Goal: Book appointment/travel/reservation

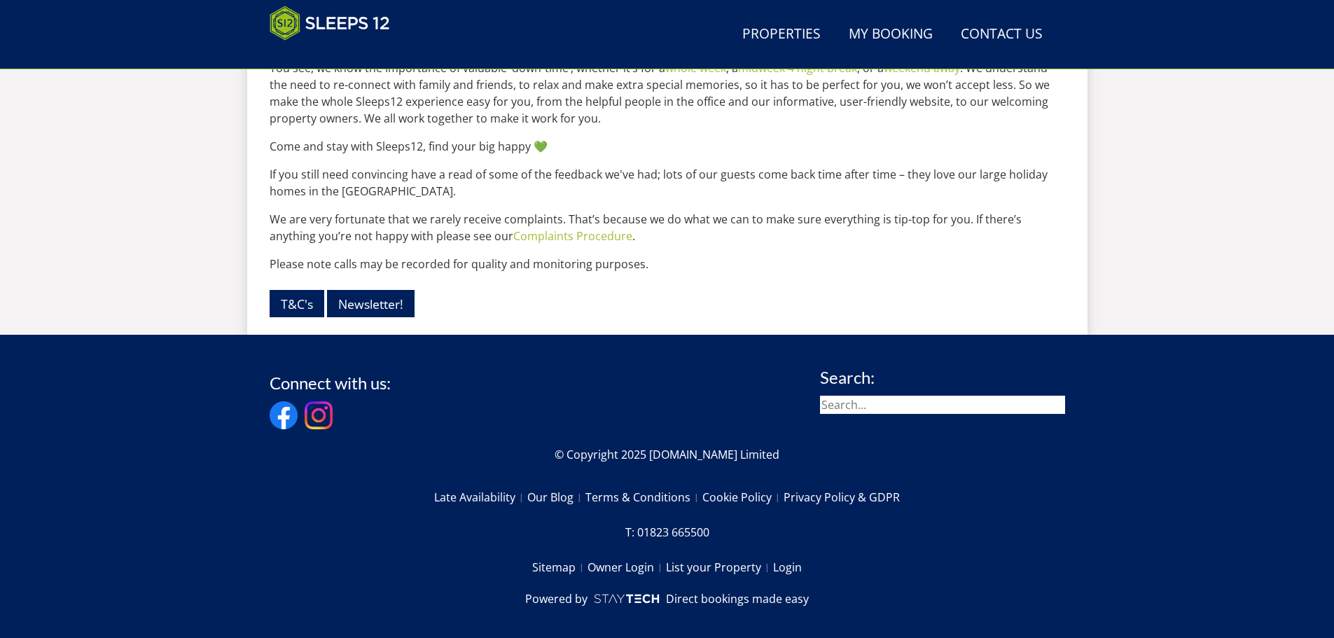
scroll to position [1886, 0]
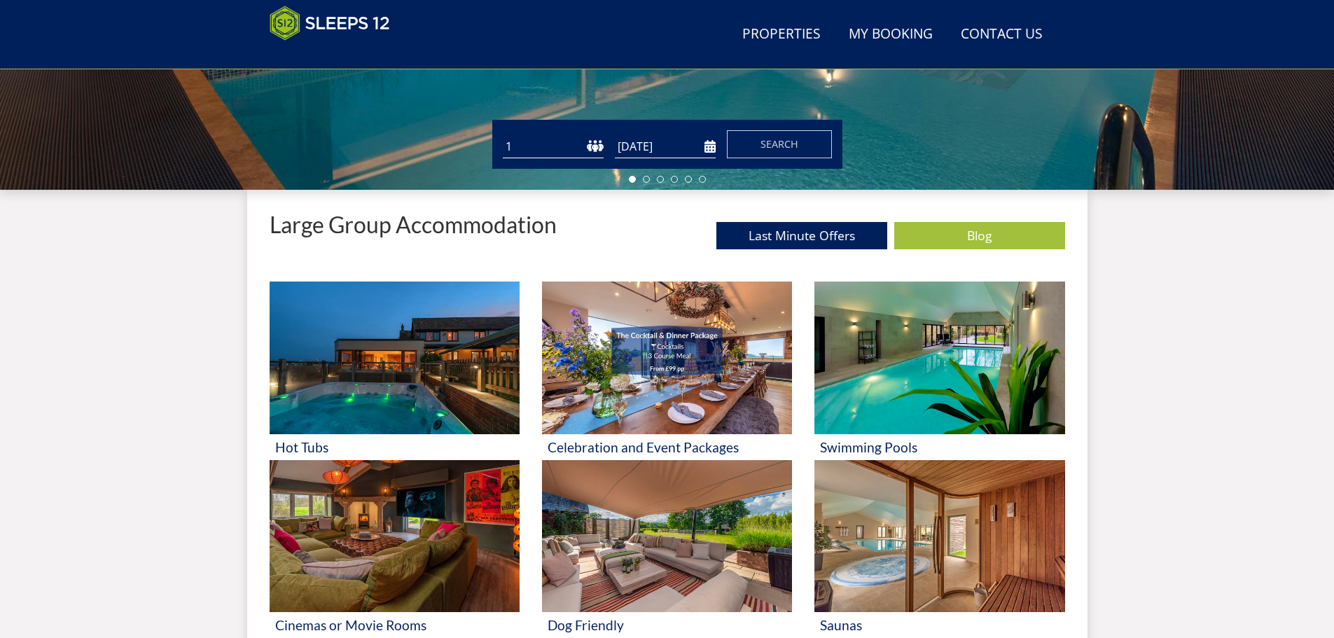
scroll to position [433, 0]
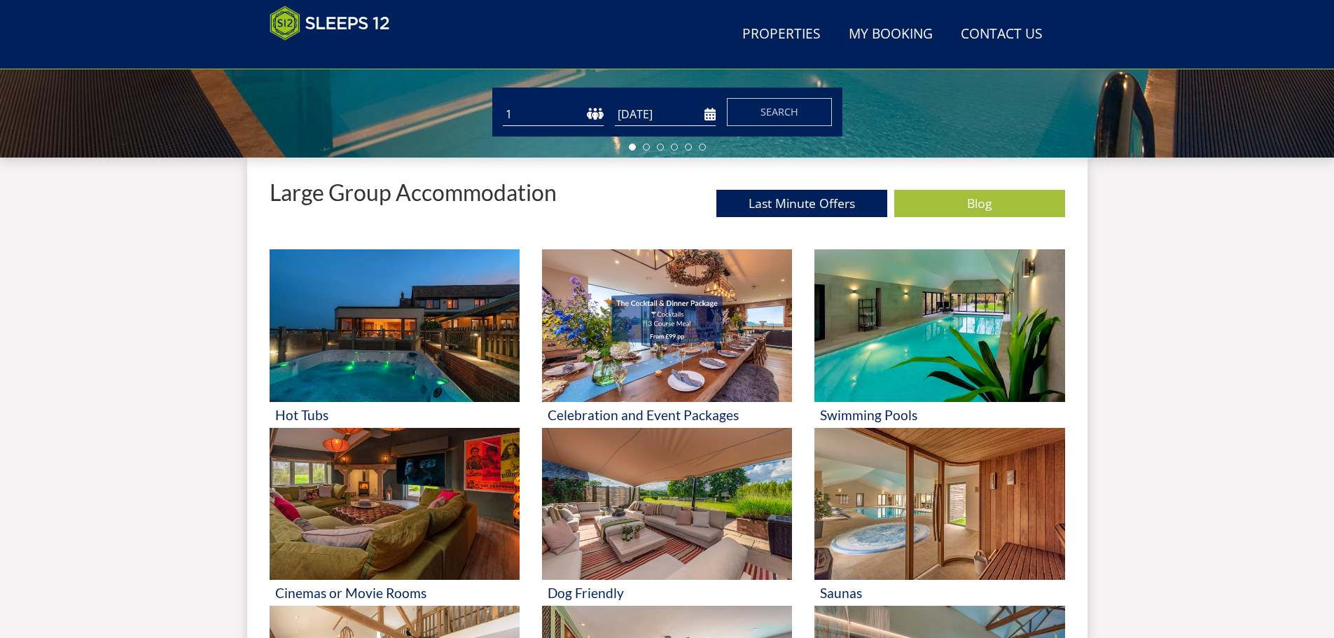
click at [585, 113] on select "1 2 3 4 5 6 7 8 9 10 11 12 13 14 15 16 17 18 19 20 21 22 23 24 25 26 27 28 29 3…" at bounding box center [553, 114] width 101 height 23
select select "11"
click at [503, 103] on select "1 2 3 4 5 6 7 8 9 10 11 12 13 14 15 16 17 18 19 20 21 22 23 24 25 26 27 28 29 3…" at bounding box center [553, 114] width 101 height 23
click at [702, 113] on input "[DATE]" at bounding box center [665, 114] width 101 height 23
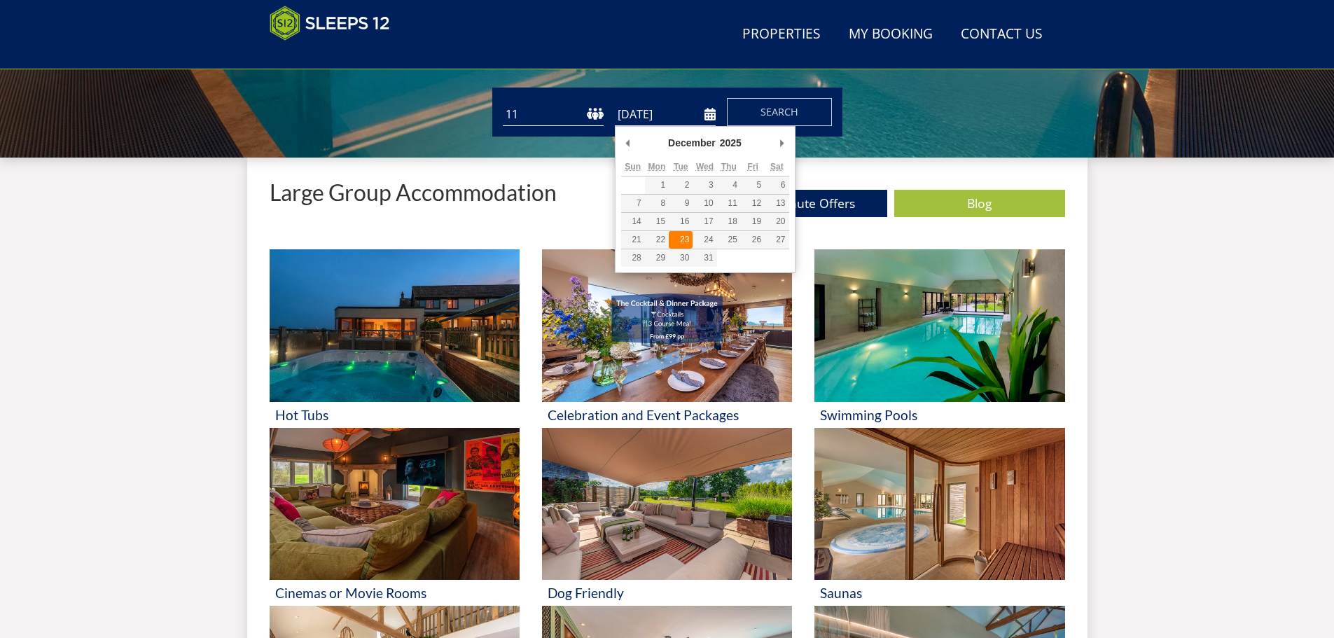
type input "[DATE]"
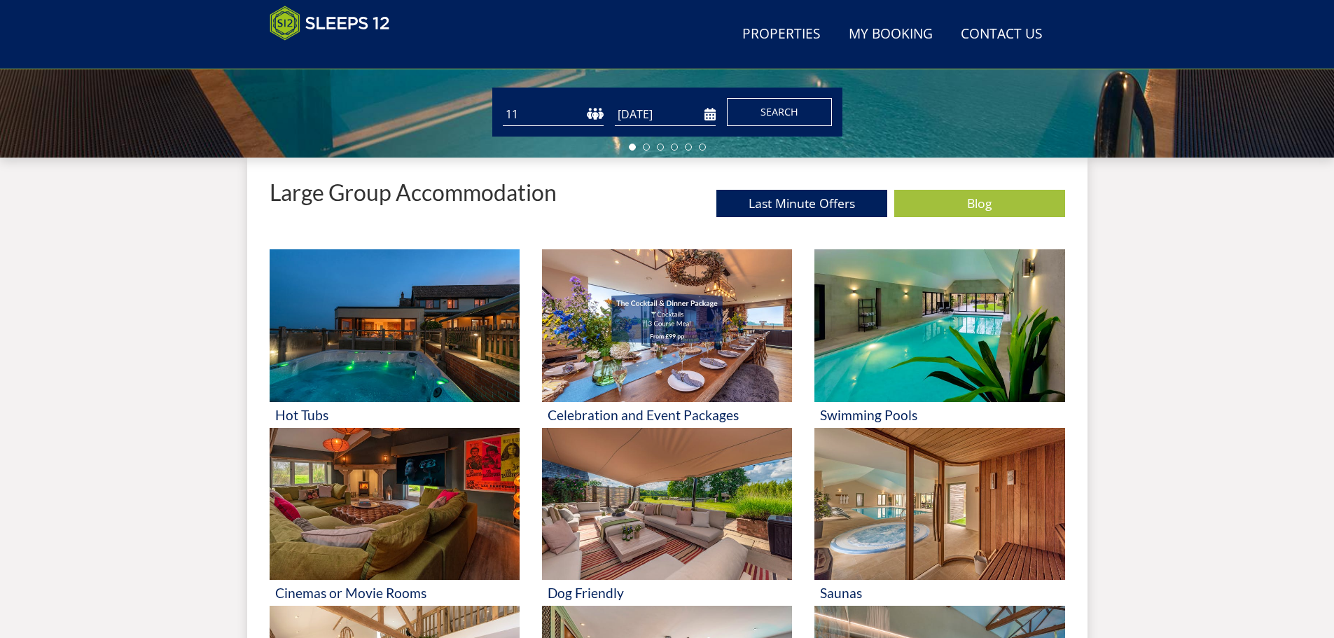
click at [765, 108] on span "Search" at bounding box center [779, 111] width 38 height 13
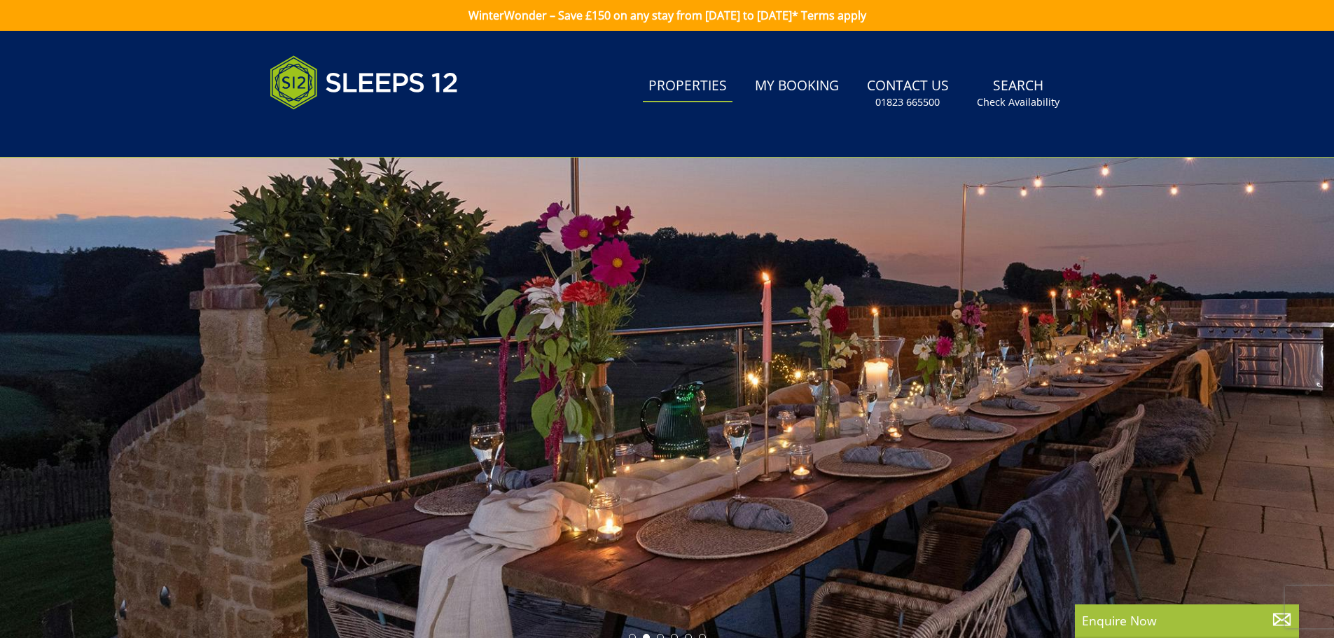
click at [706, 89] on link "Properties" at bounding box center [688, 87] width 90 height 32
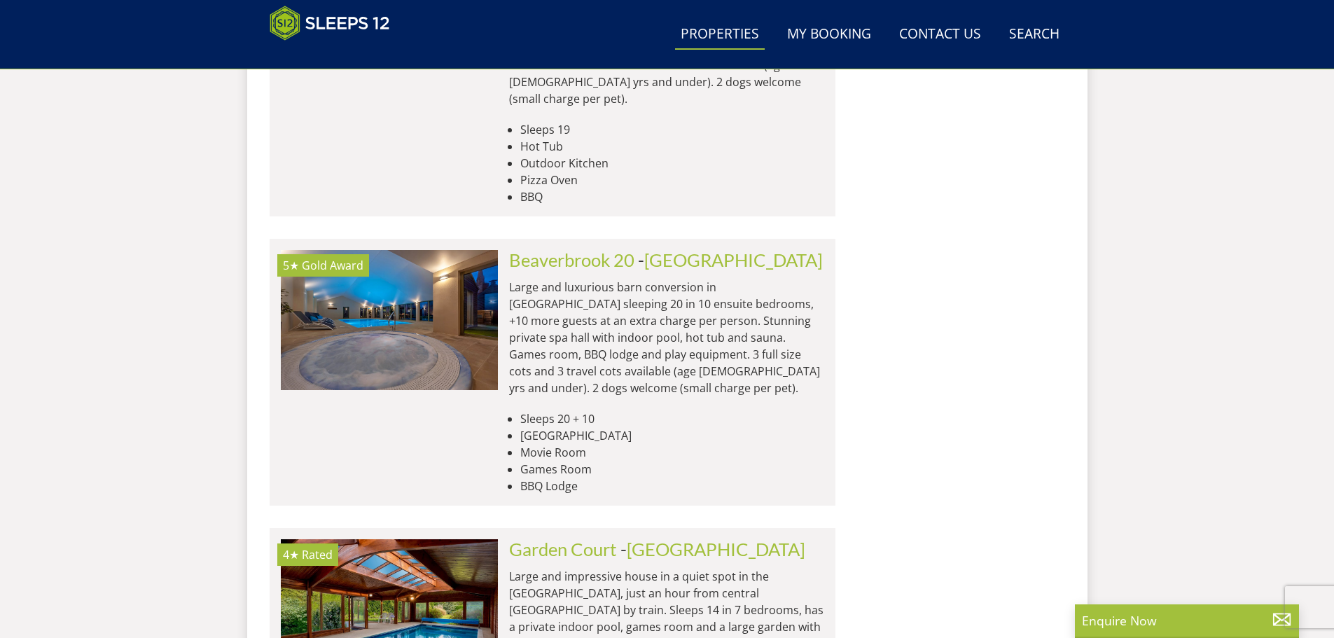
scroll to position [1781, 0]
